Goal: Task Accomplishment & Management: Use online tool/utility

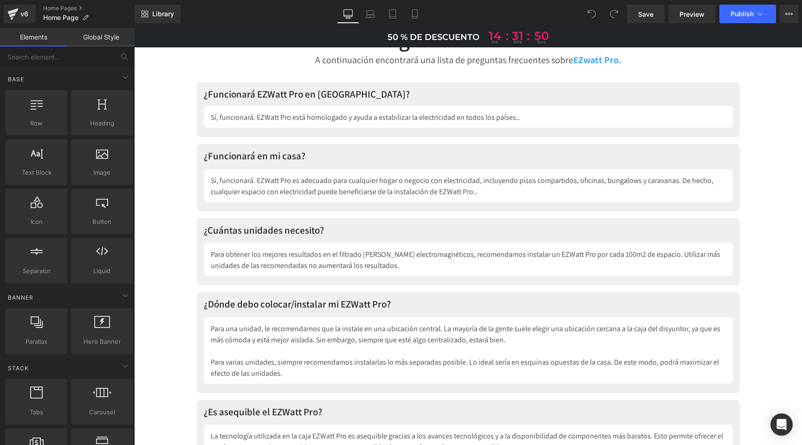
scroll to position [3884, 0]
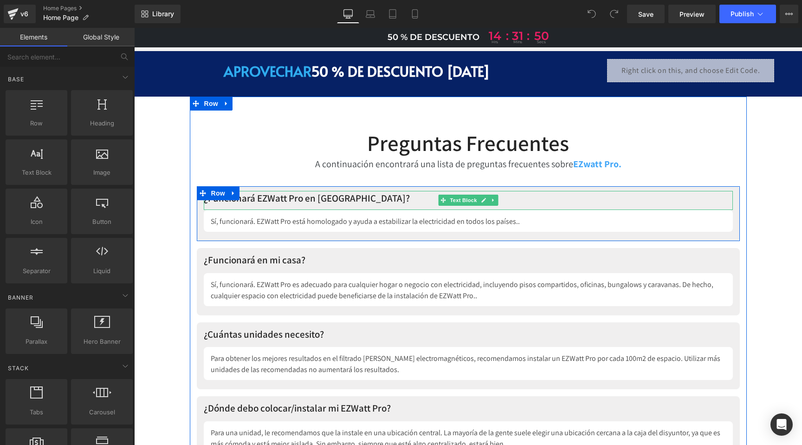
click at [283, 191] on p "¿Funcionará EZWatt Pro en [GEOGRAPHIC_DATA]?" at bounding box center [468, 198] width 529 height 15
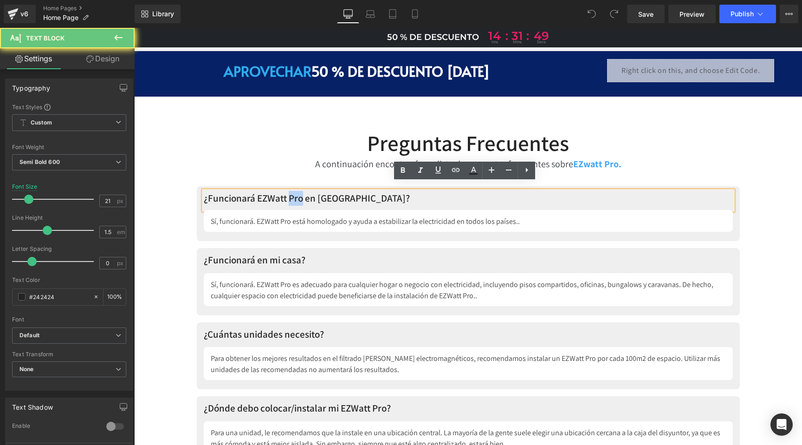
click at [283, 191] on p "¿Funcionará EZWatt Pro en [GEOGRAPHIC_DATA]?" at bounding box center [468, 198] width 529 height 15
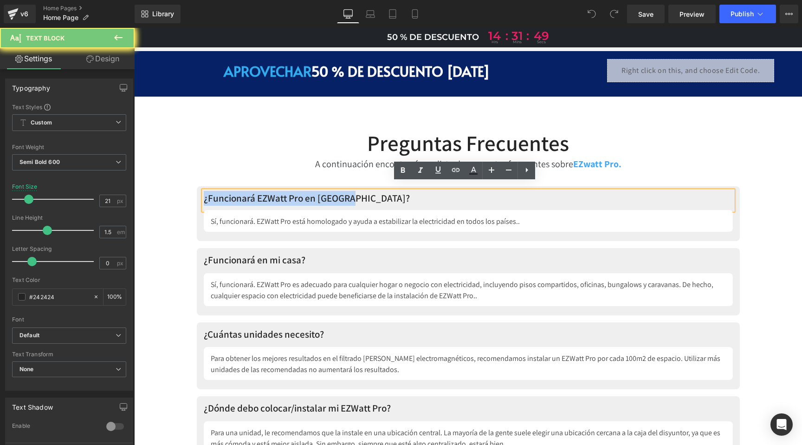
click at [283, 191] on p "¿Funcionará EZWatt Pro en [GEOGRAPHIC_DATA]?" at bounding box center [468, 198] width 529 height 15
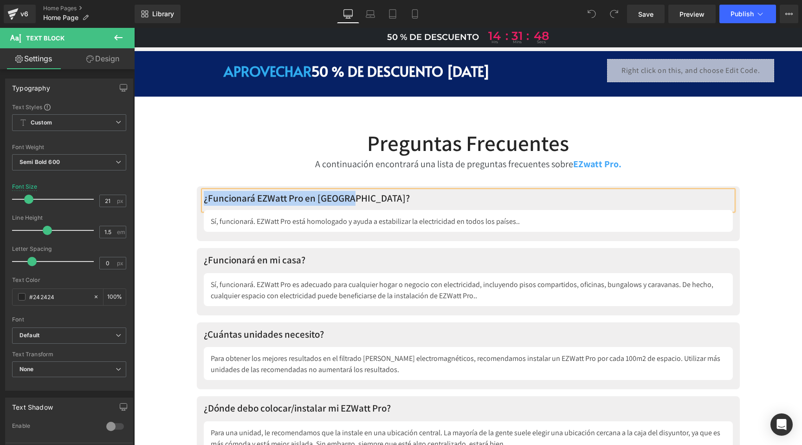
copy p "¿Funcionará EZWatt Pro en [GEOGRAPHIC_DATA]?"
drag, startPoint x: 327, startPoint y: 195, endPoint x: 335, endPoint y: 194, distance: 8.1
click at [327, 195] on p "¿Funcionará EZWatt Pro en [GEOGRAPHIC_DATA]?" at bounding box center [468, 198] width 529 height 15
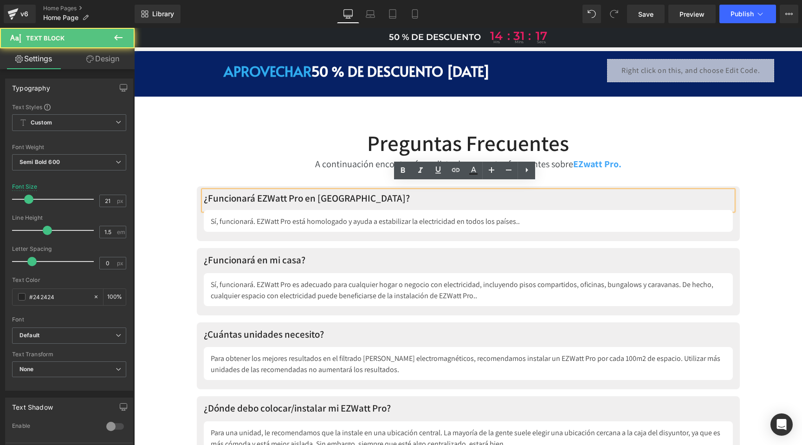
click at [342, 191] on p "¿Funcionará EZWatt Pro en [GEOGRAPHIC_DATA]?" at bounding box center [468, 198] width 529 height 15
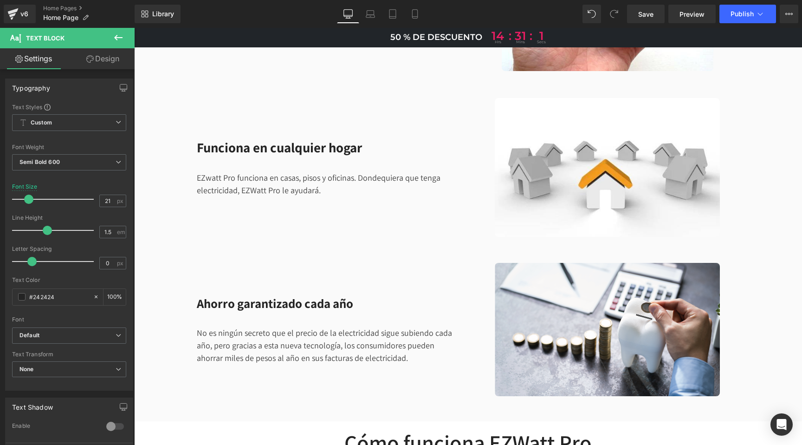
scroll to position [825, 0]
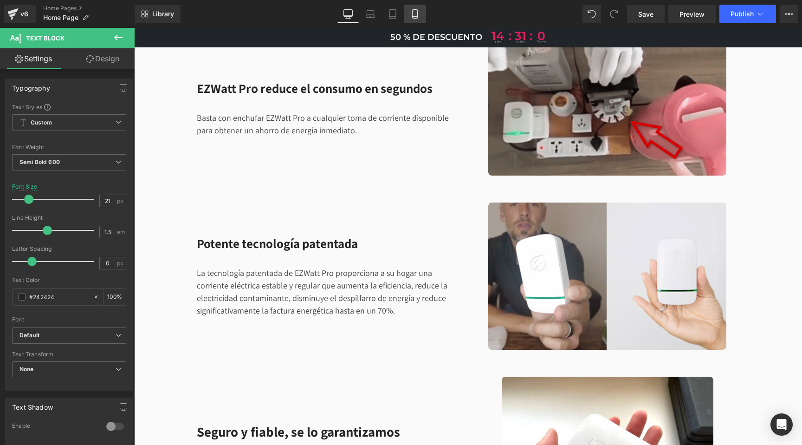
click at [414, 17] on icon at bounding box center [414, 13] width 9 height 9
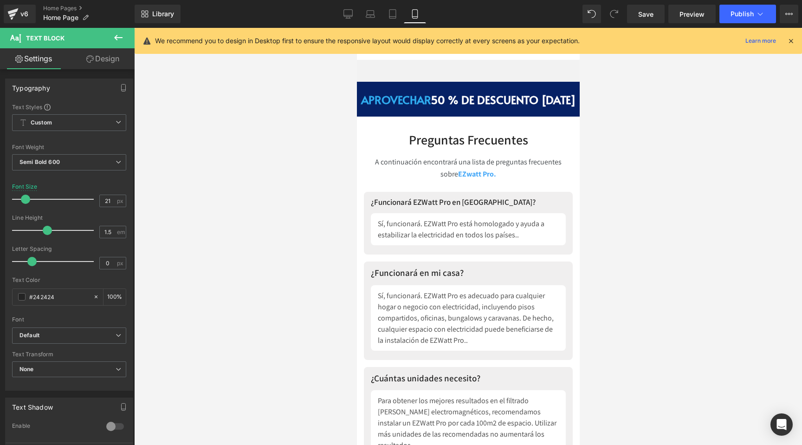
scroll to position [5132, 0]
click at [346, 13] on icon at bounding box center [348, 13] width 9 height 9
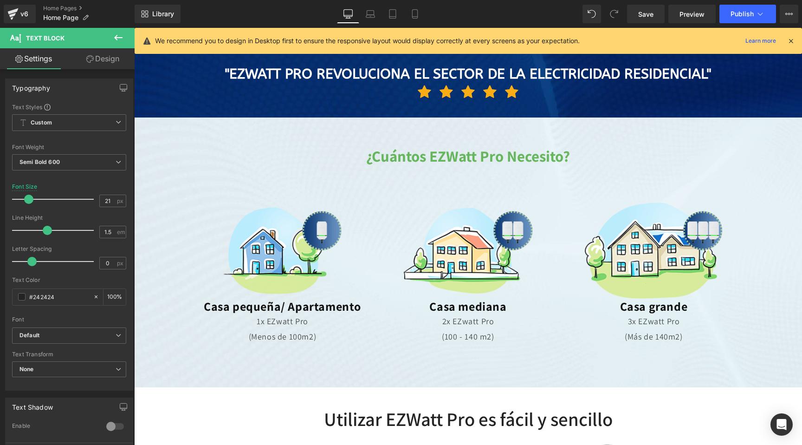
scroll to position [0, 0]
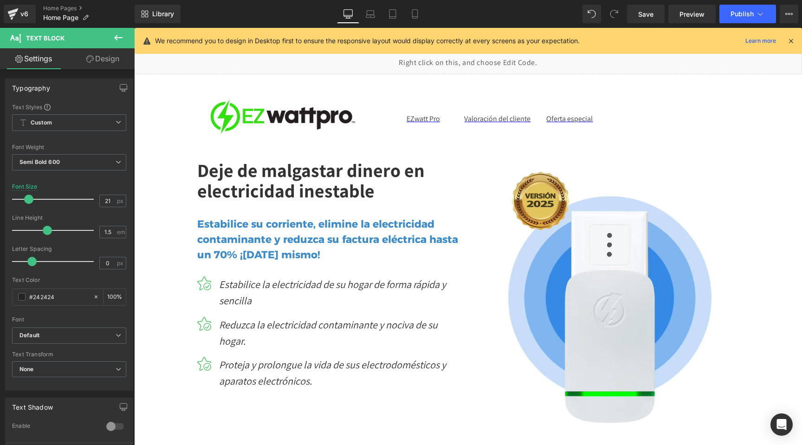
click at [792, 40] on icon at bounding box center [791, 41] width 8 height 8
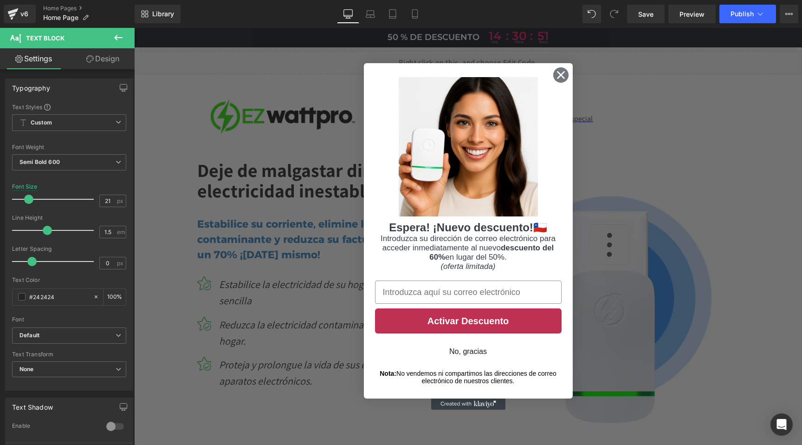
click at [560, 73] on circle "Close dialog" at bounding box center [560, 74] width 15 height 15
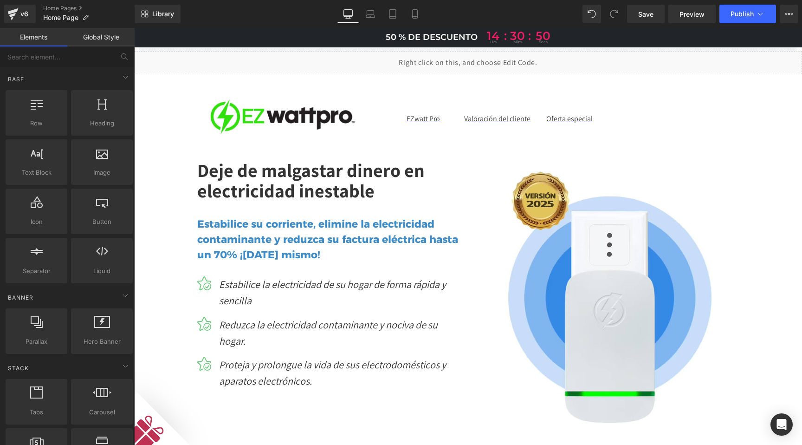
click at [474, 56] on div "Liquid" at bounding box center [468, 62] width 668 height 23
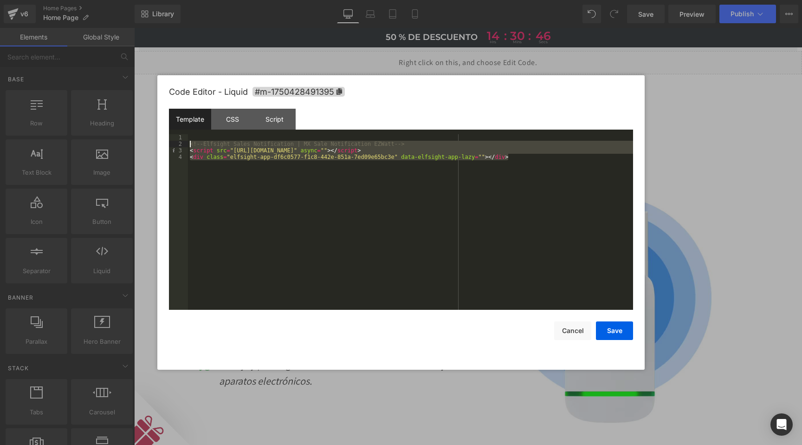
drag, startPoint x: 532, startPoint y: 157, endPoint x: 169, endPoint y: 143, distance: 363.4
click at [169, 143] on pre "1 2 3 4 <!-- Elfsight Sales Notification | MX Sale Notification EZWatt --> < sc…" at bounding box center [401, 221] width 464 height 175
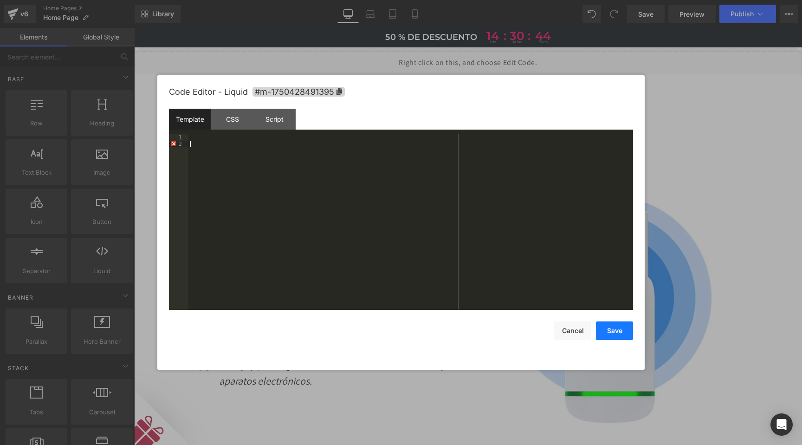
click at [622, 329] on button "Save" at bounding box center [614, 330] width 37 height 19
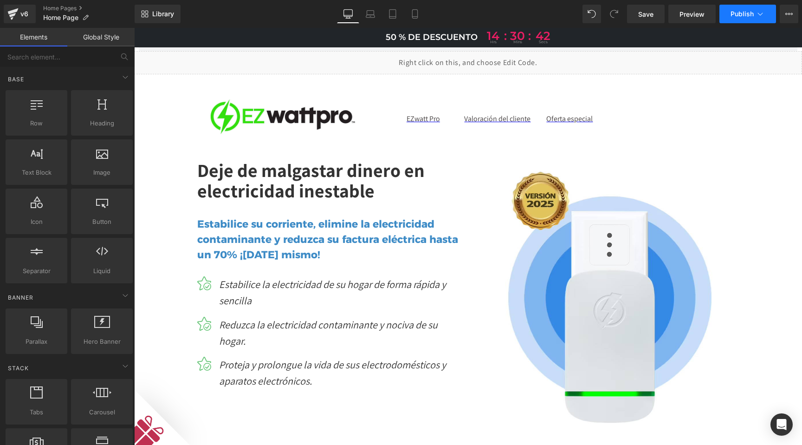
click at [738, 18] on span "Publish" at bounding box center [742, 13] width 23 height 7
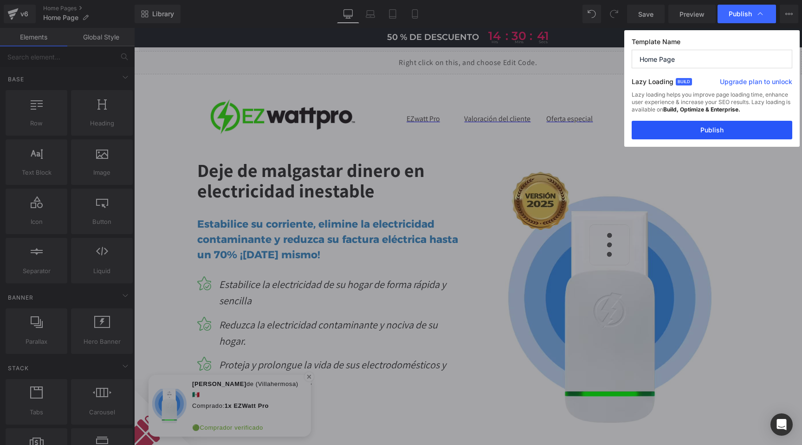
click at [711, 131] on button "Publish" at bounding box center [712, 130] width 161 height 19
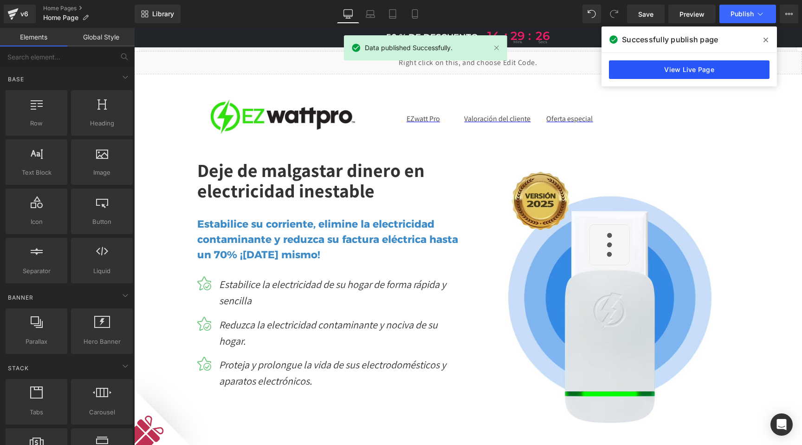
click at [668, 72] on link "View Live Page" at bounding box center [689, 69] width 161 height 19
